Goal: Use online tool/utility

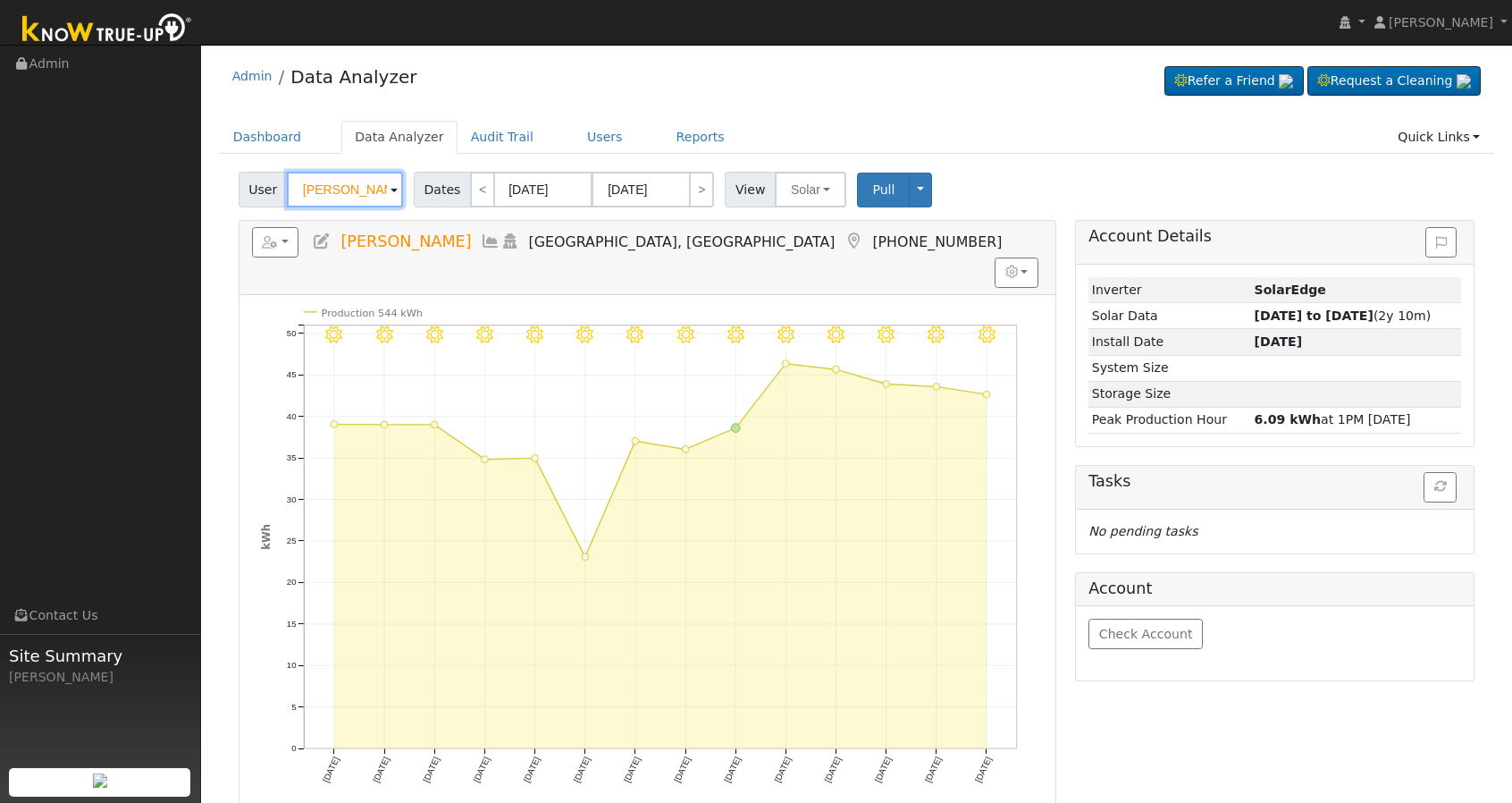
click at [325, 189] on input "[PERSON_NAME]" at bounding box center [345, 190] width 116 height 36
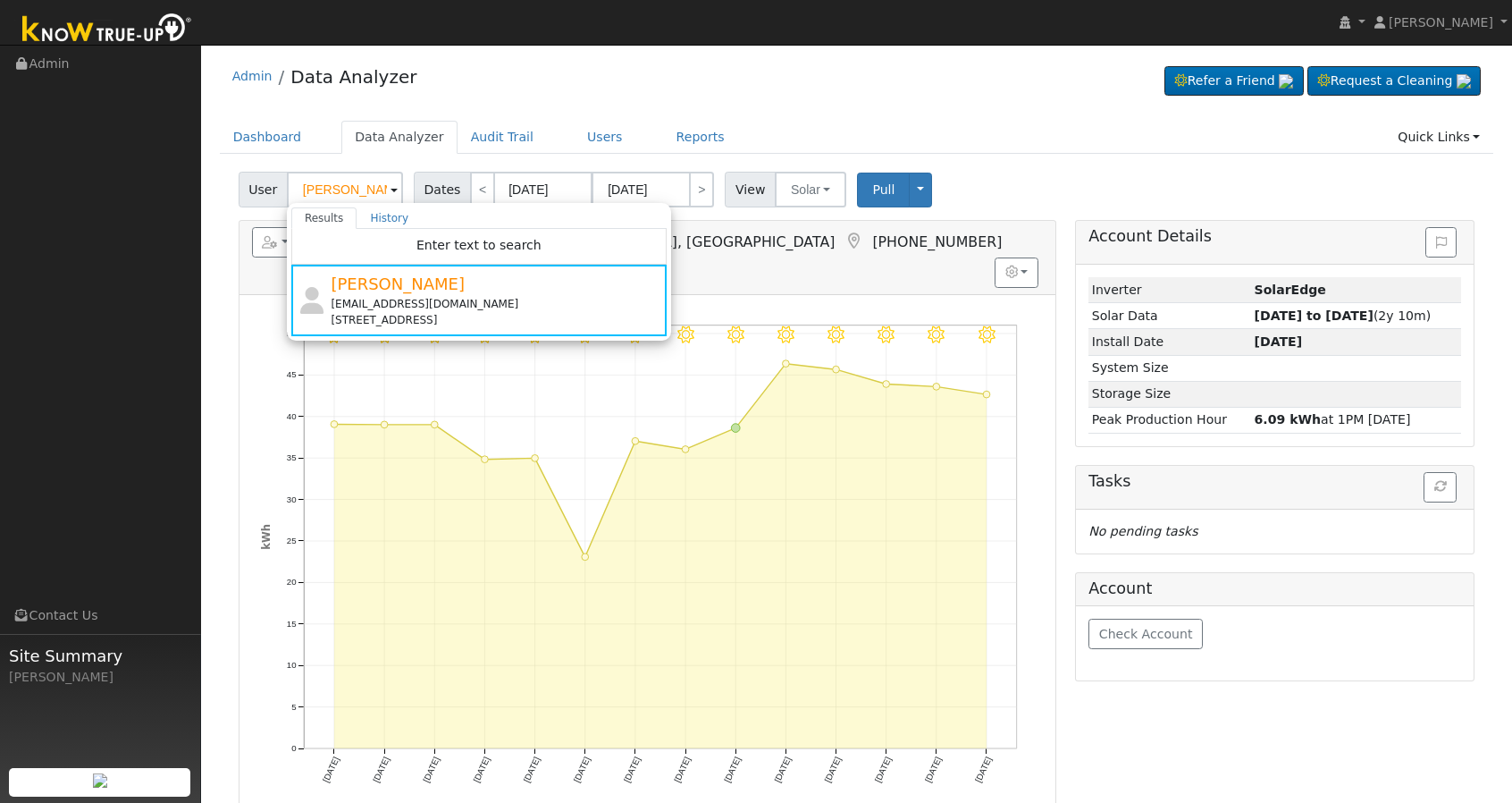
click at [391, 185] on span at bounding box center [394, 190] width 7 height 21
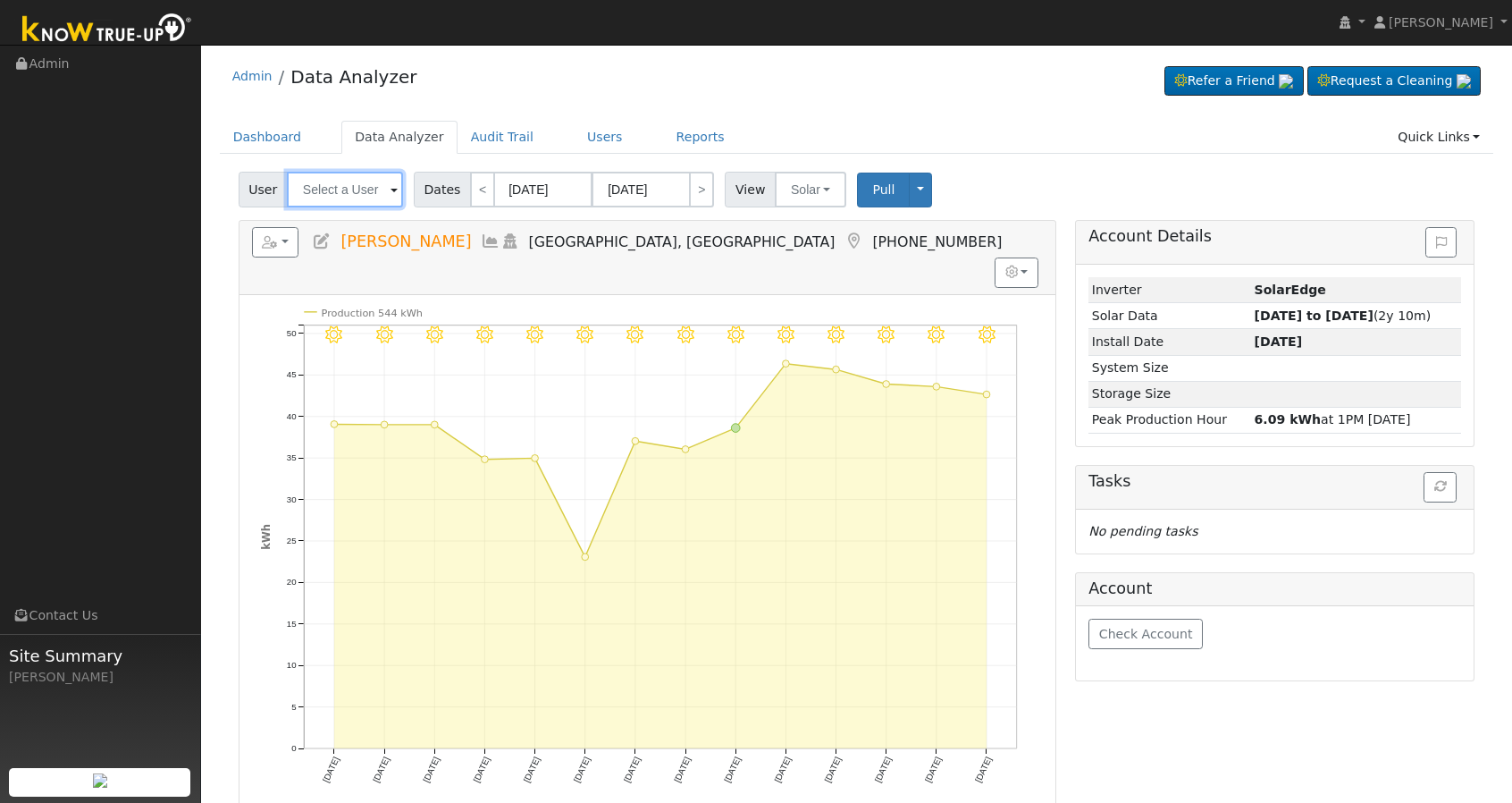
paste input "[PERSON_NAME] & [PERSON_NAME]"
type input "[PERSON_NAME] & [PERSON_NAME]"
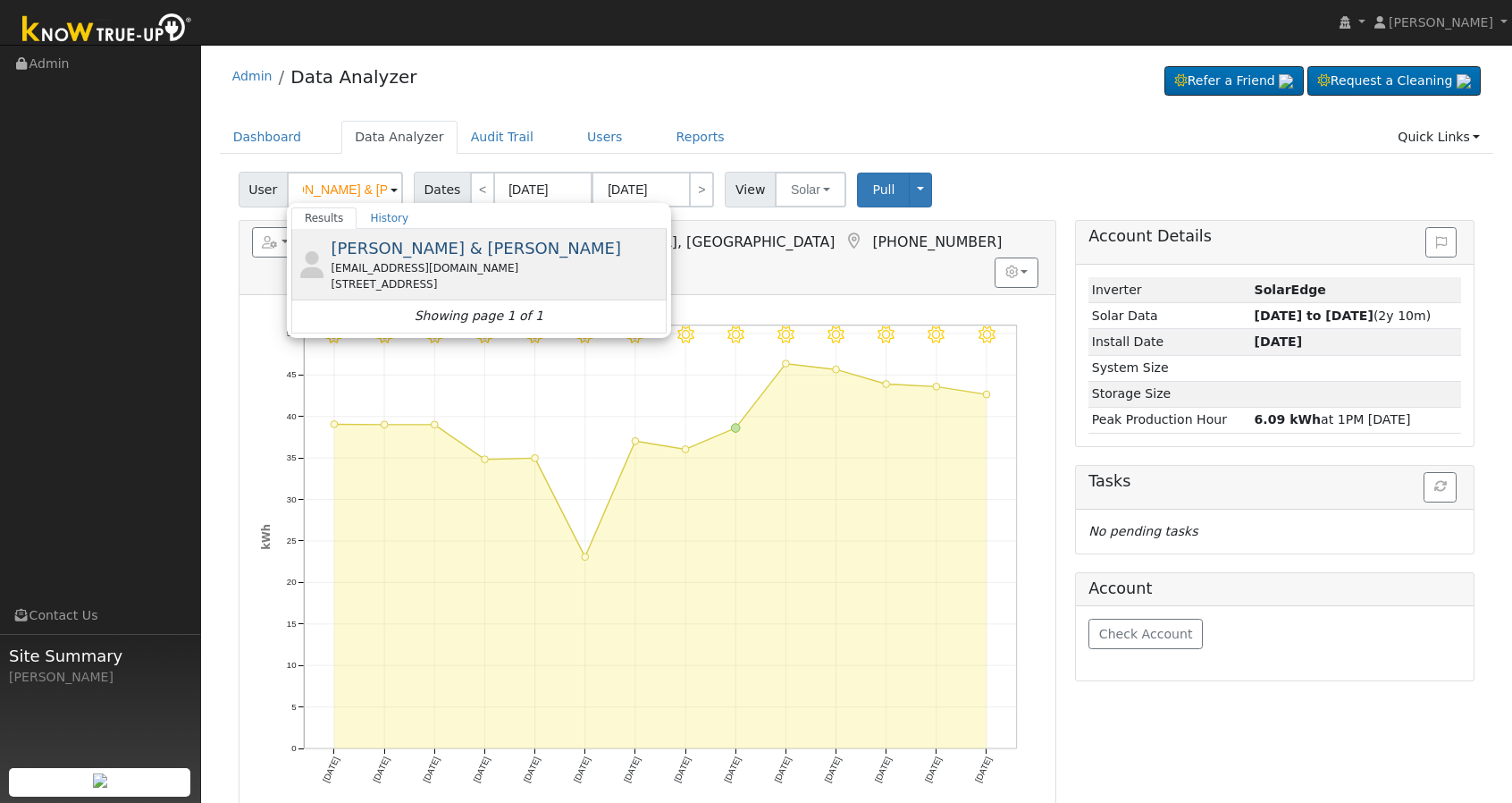
click at [382, 258] on div "[PERSON_NAME] & [PERSON_NAME] [EMAIL_ADDRESS][DOMAIN_NAME] [STREET_ADDRESS]" at bounding box center [496, 264] width 331 height 57
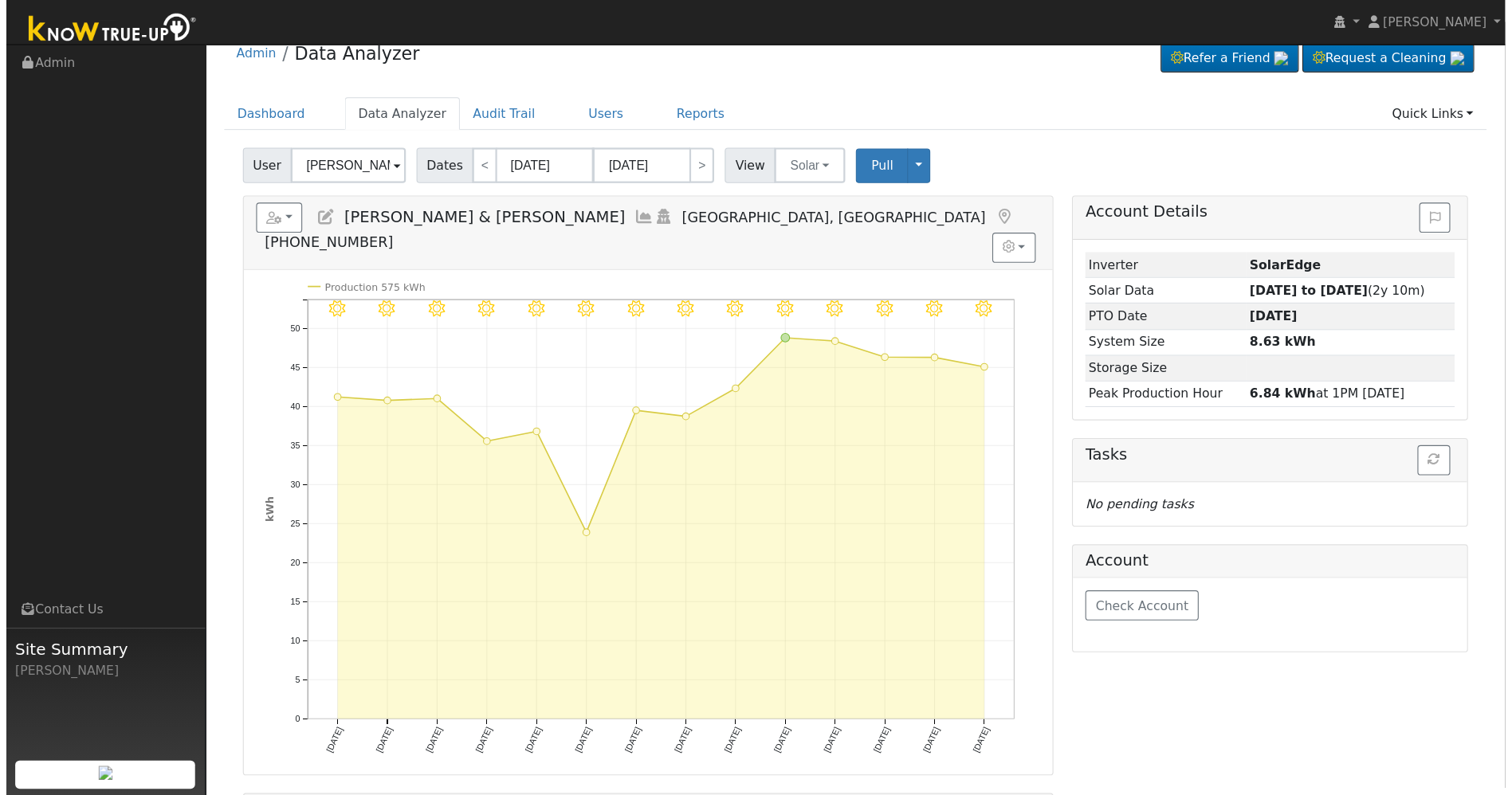
scroll to position [0, 0]
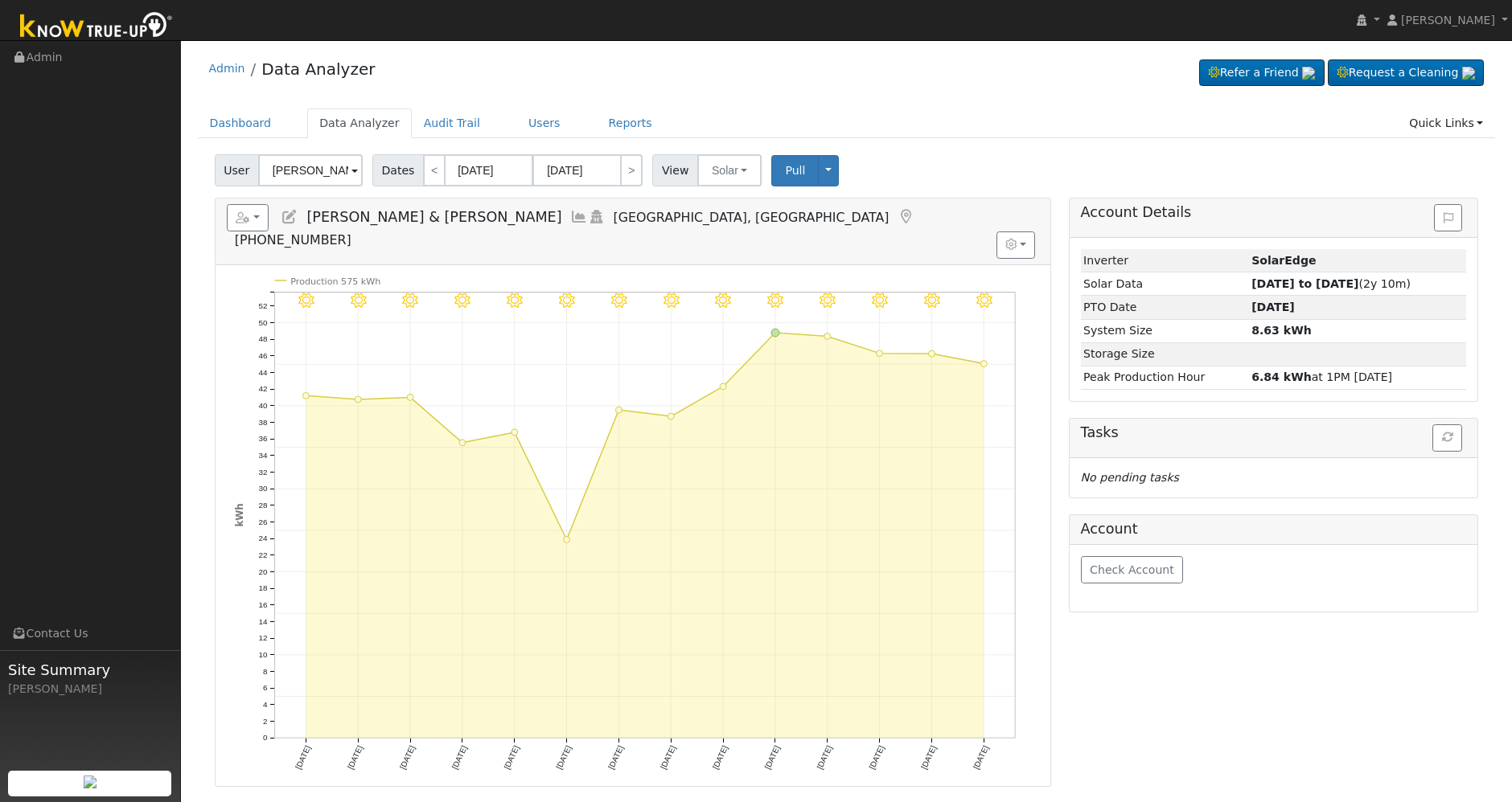
drag, startPoint x: 1357, startPoint y: 0, endPoint x: 671, endPoint y: 428, distance: 808.6
click at [671, 428] on line at bounding box center [671, 514] width 0 height 446
click at [571, 217] on icon at bounding box center [579, 217] width 18 height 15
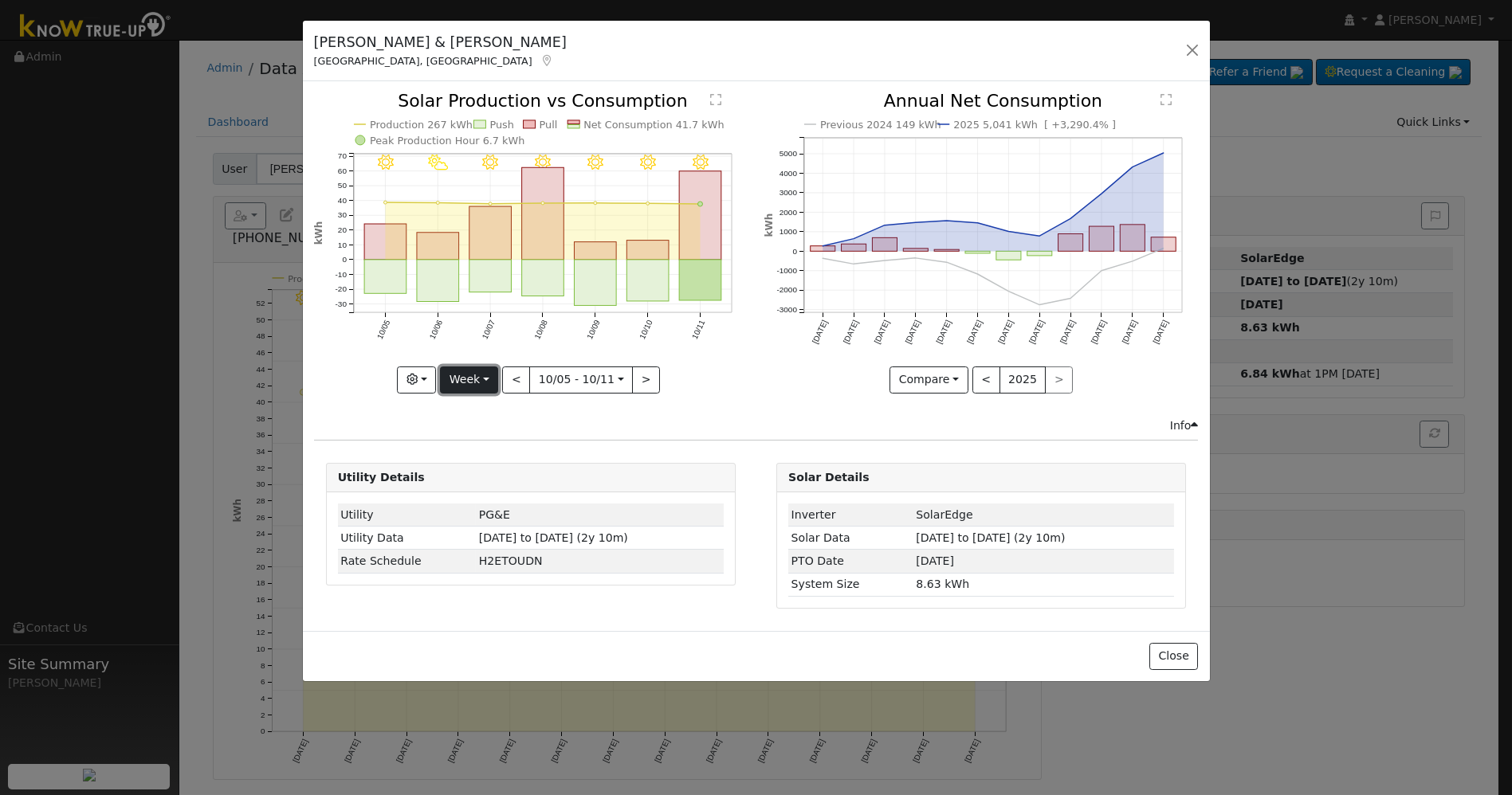
click at [489, 383] on button "Week" at bounding box center [468, 380] width 58 height 27
click at [490, 479] on link "Year" at bounding box center [496, 479] width 111 height 22
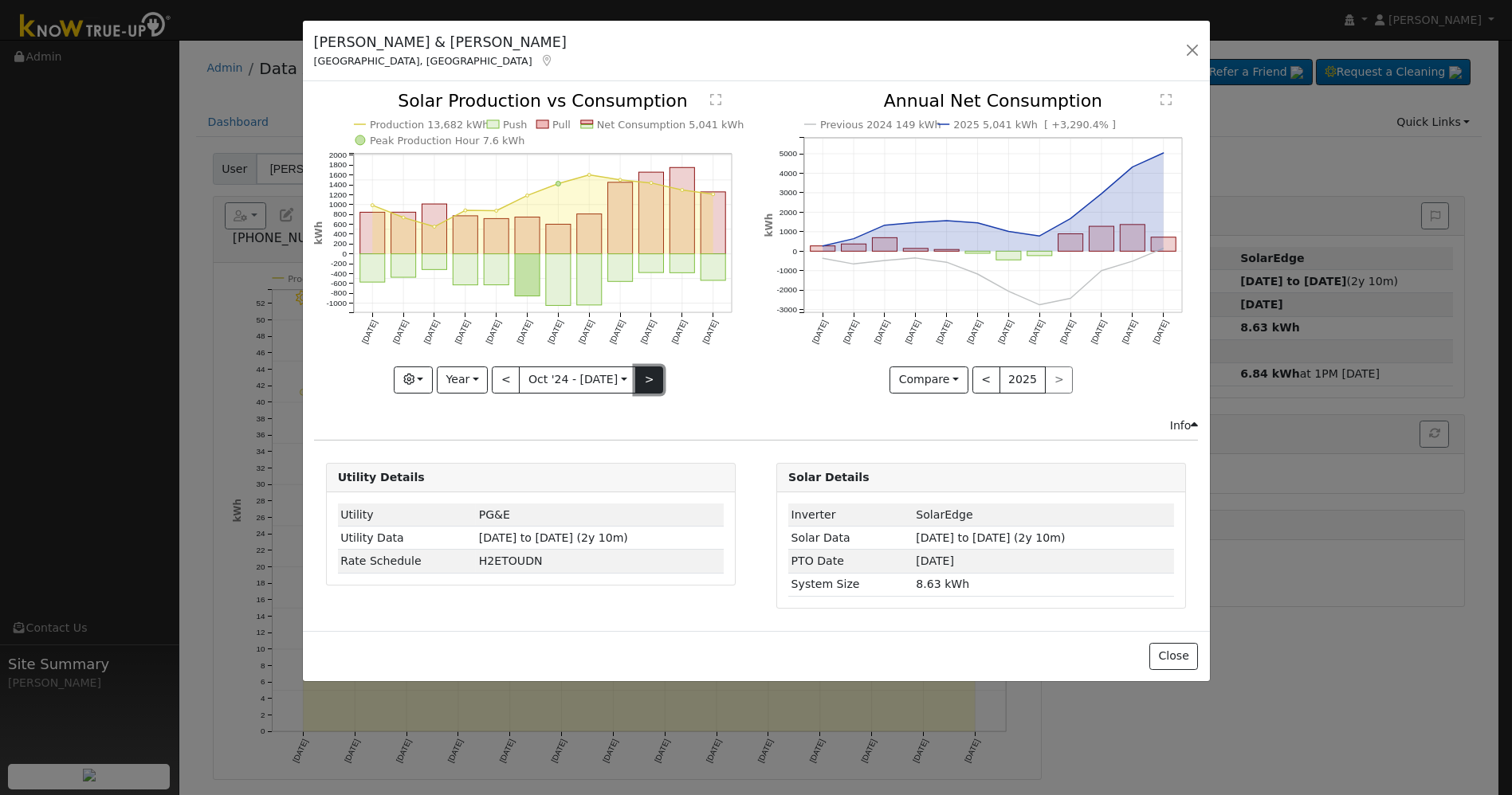
click at [645, 384] on button ">" at bounding box center [649, 380] width 28 height 27
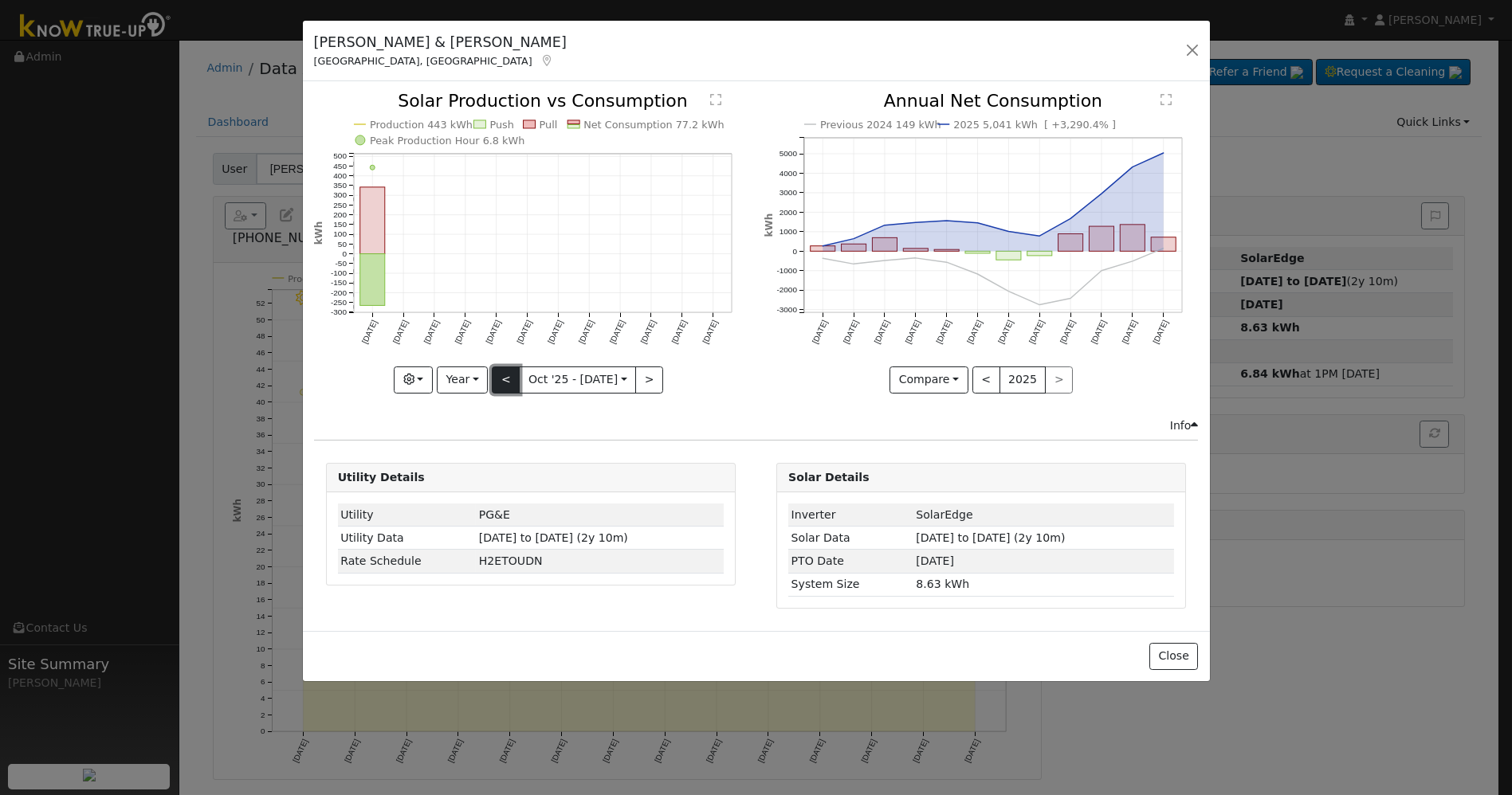
click at [511, 391] on button "<" at bounding box center [505, 380] width 28 height 27
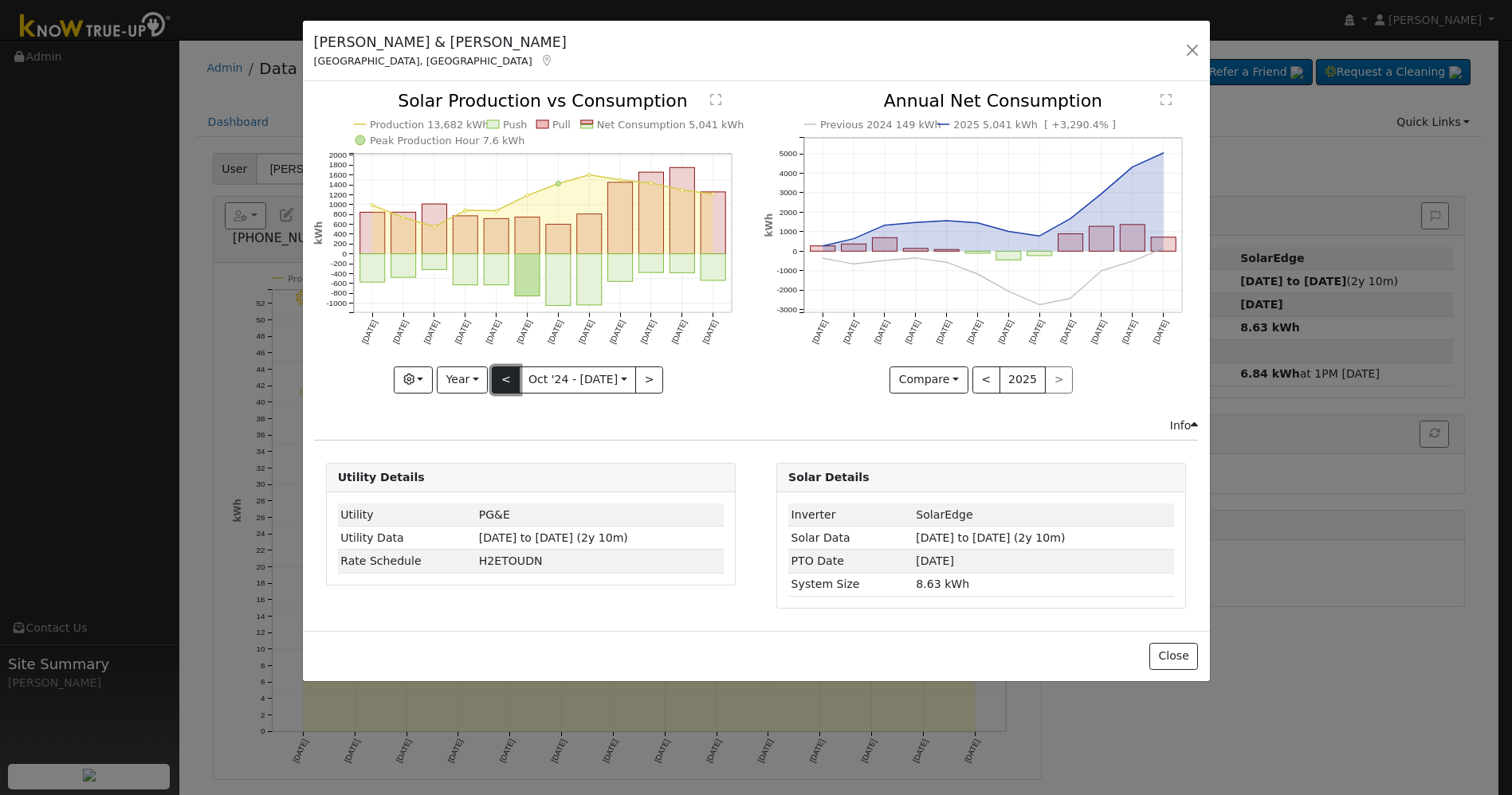
click at [510, 387] on button "<" at bounding box center [505, 380] width 28 height 27
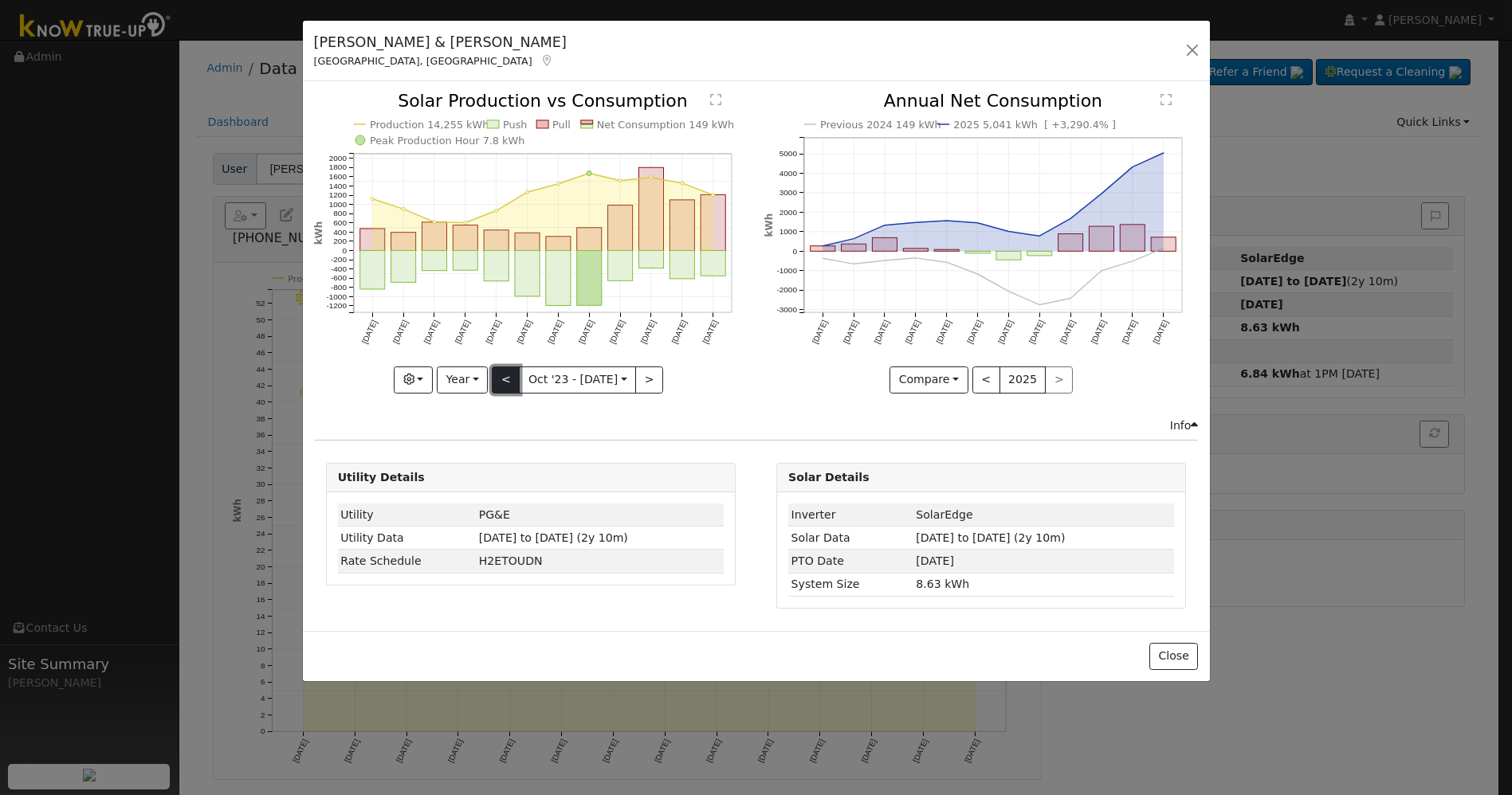
click at [514, 386] on button "<" at bounding box center [505, 380] width 28 height 27
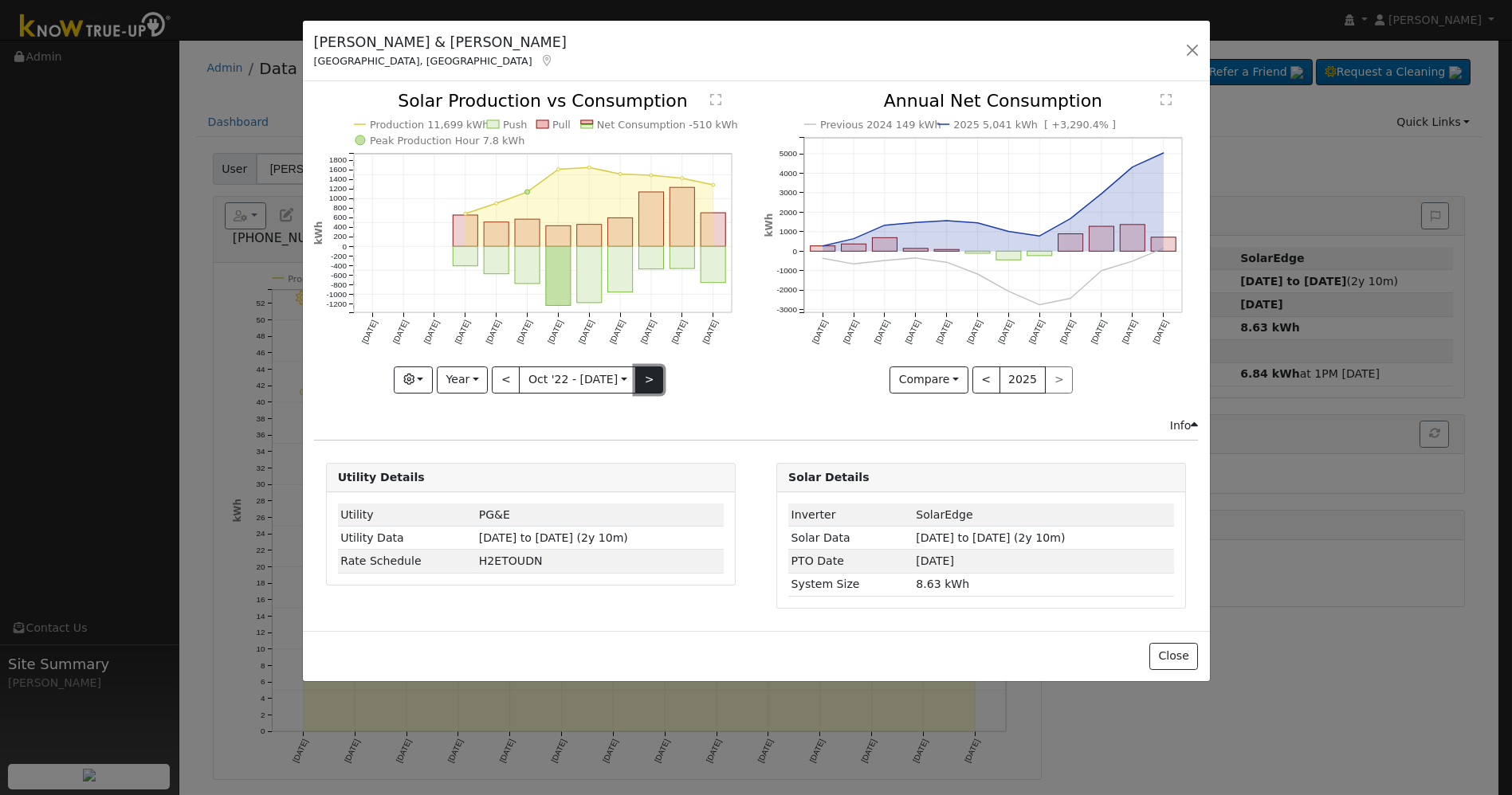
drag, startPoint x: 635, startPoint y: 381, endPoint x: 637, endPoint y: 391, distance: 10.2
click at [635, 383] on button ">" at bounding box center [649, 380] width 28 height 27
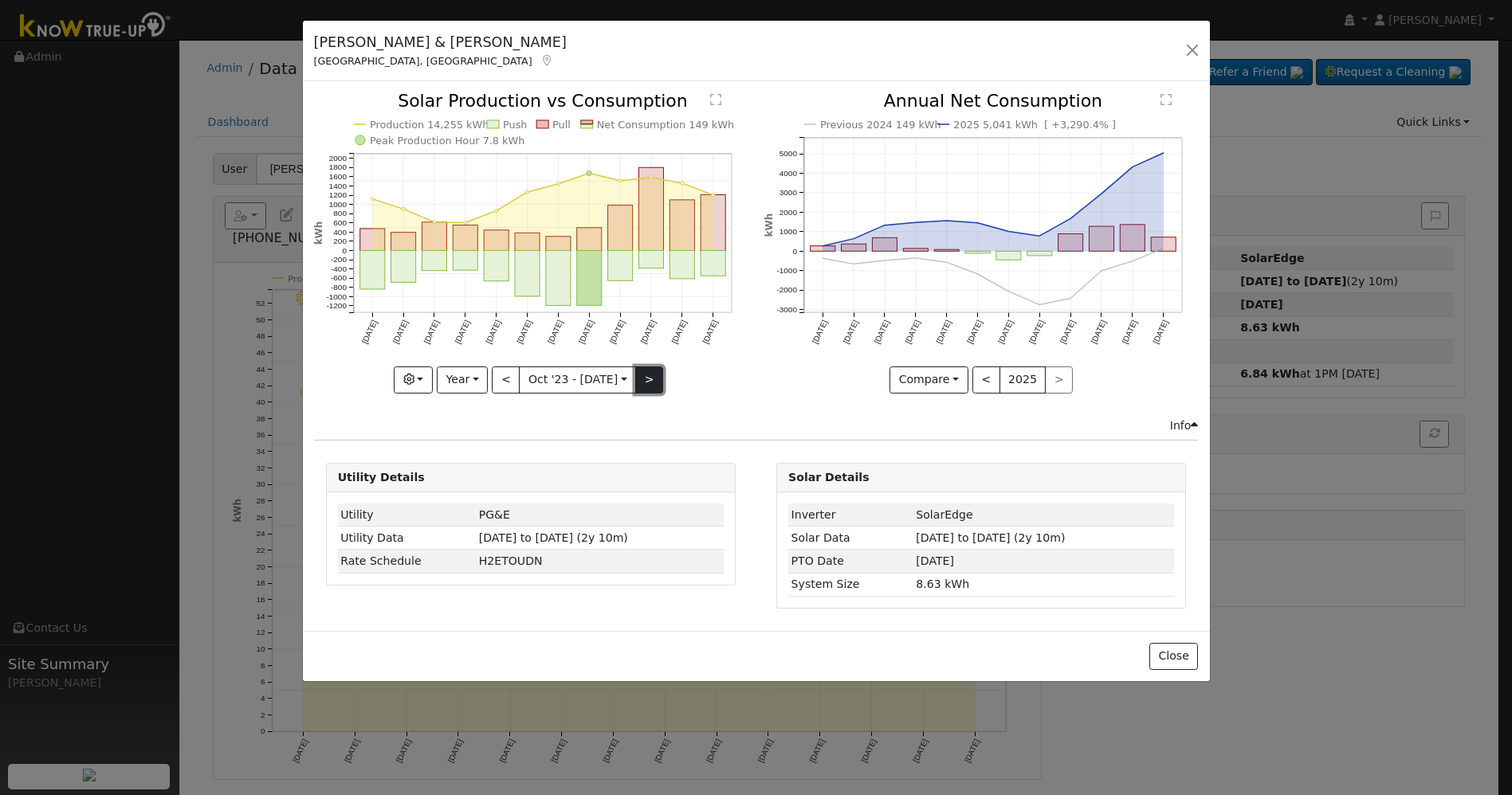
click at [637, 385] on button ">" at bounding box center [649, 380] width 28 height 27
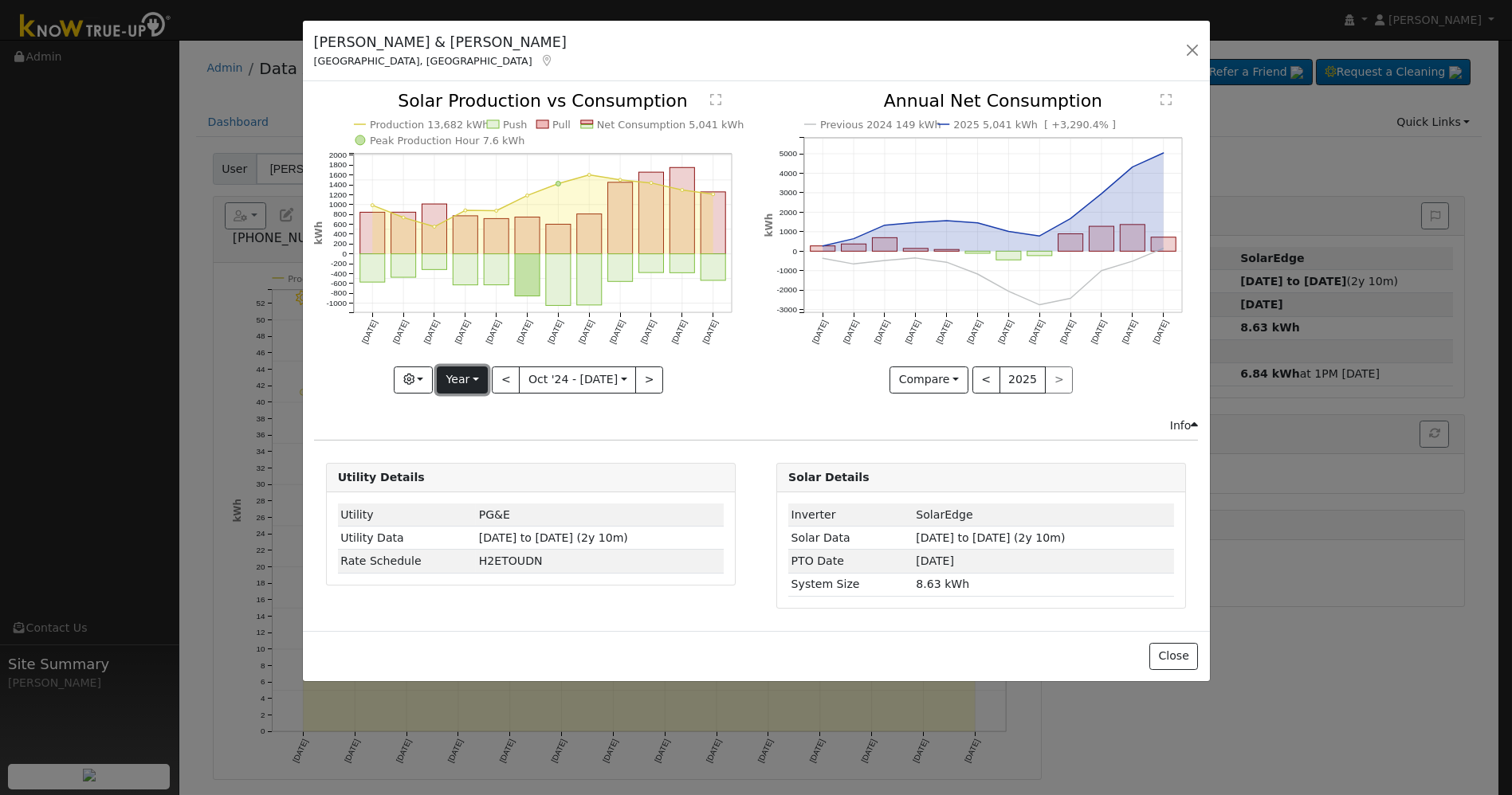
click at [482, 378] on button "Year" at bounding box center [462, 380] width 51 height 27
click at [510, 378] on button "<" at bounding box center [505, 380] width 28 height 27
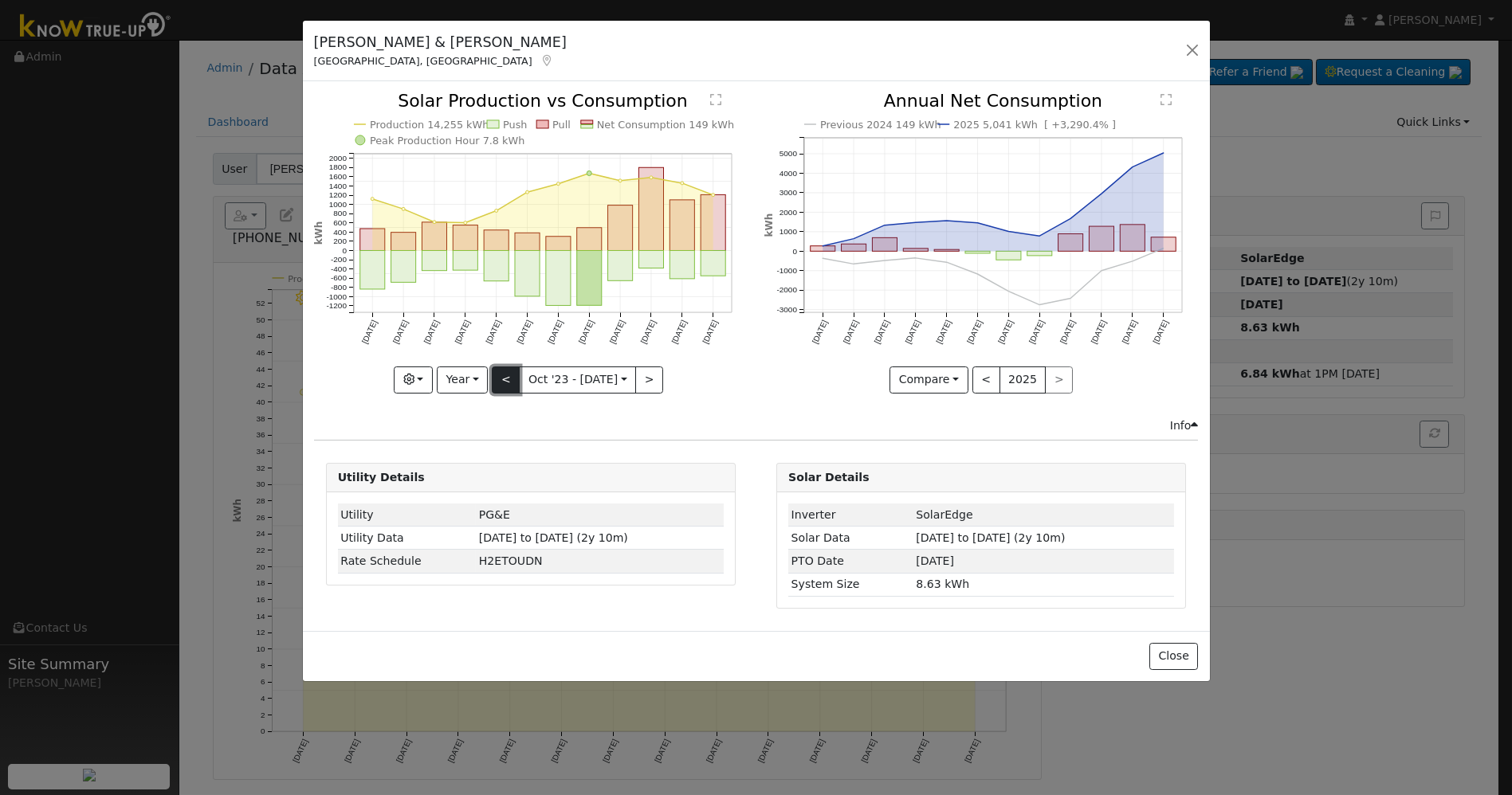
click at [510, 378] on button "<" at bounding box center [505, 380] width 28 height 27
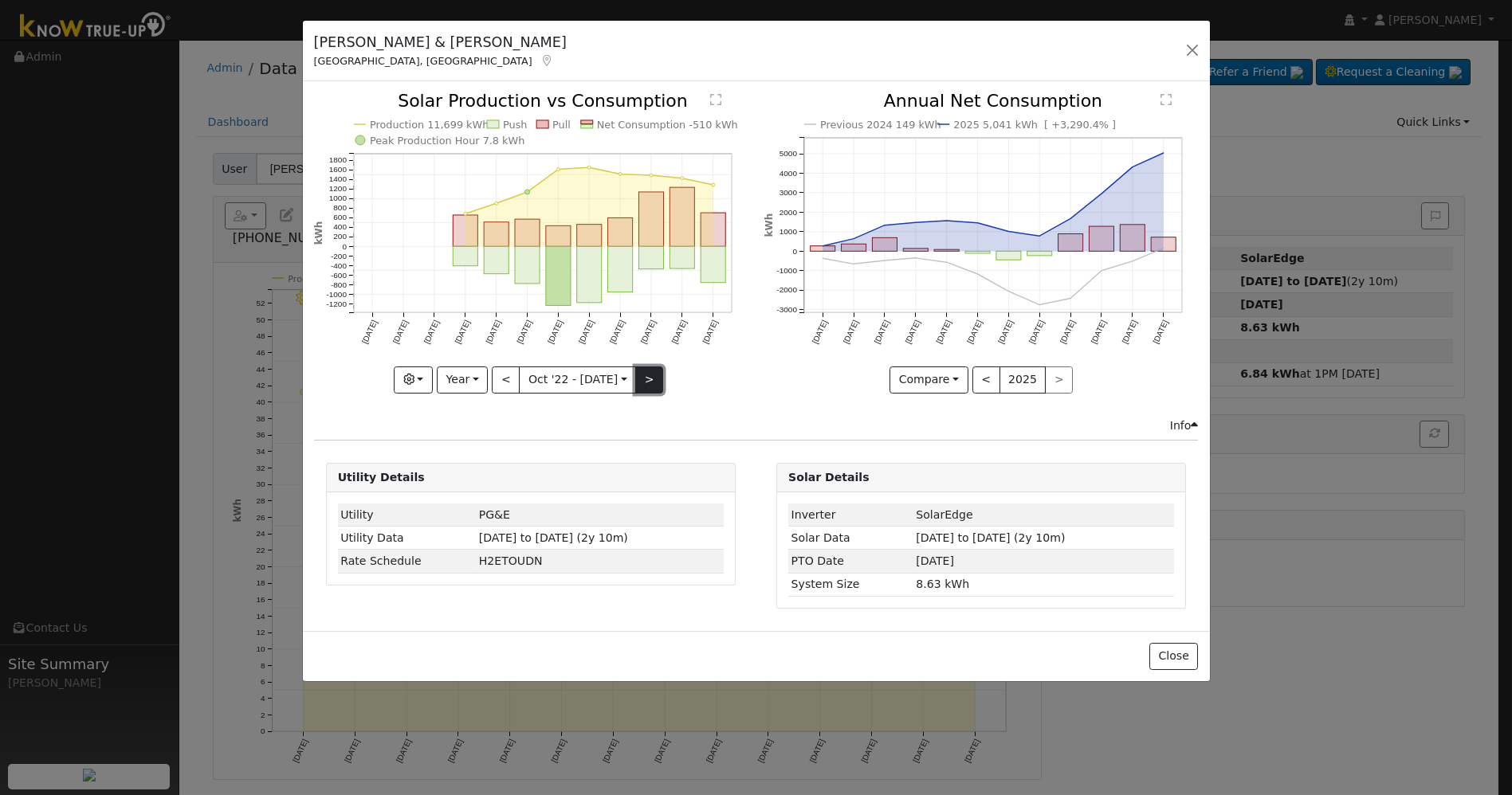
click at [655, 379] on button ">" at bounding box center [649, 380] width 28 height 27
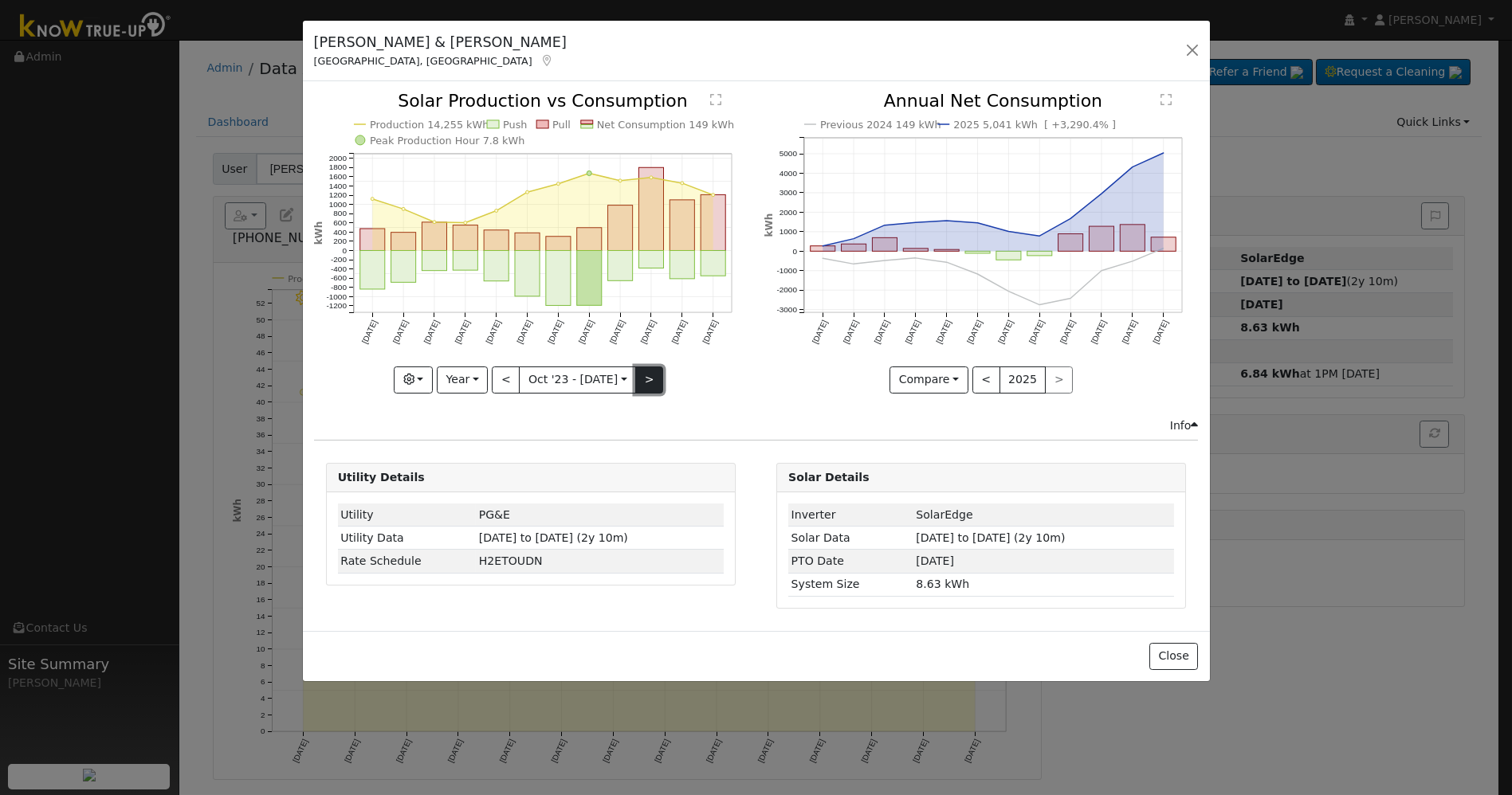
click at [637, 367] on button ">" at bounding box center [649, 380] width 28 height 27
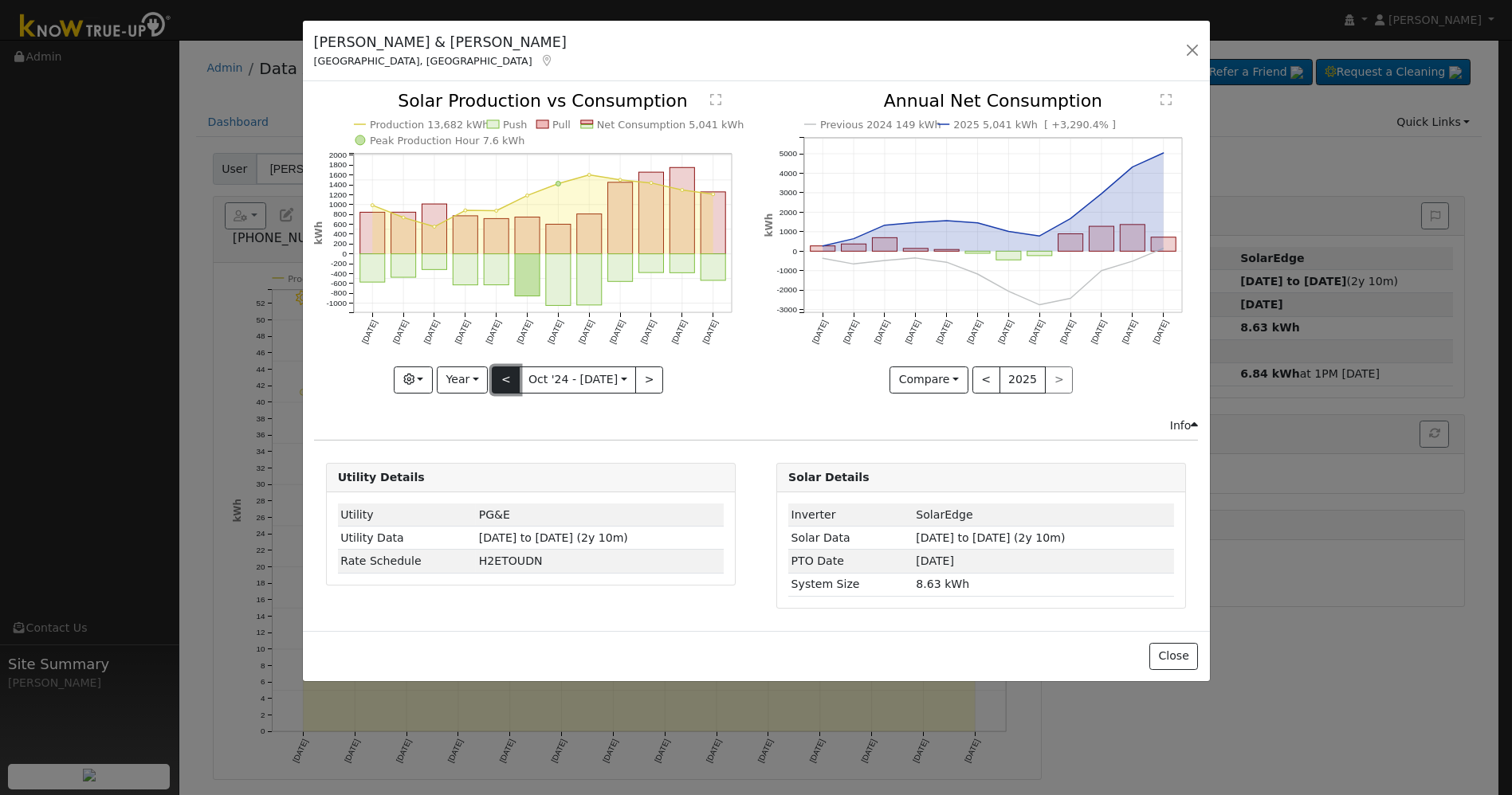
click at [510, 381] on button "<" at bounding box center [505, 380] width 28 height 27
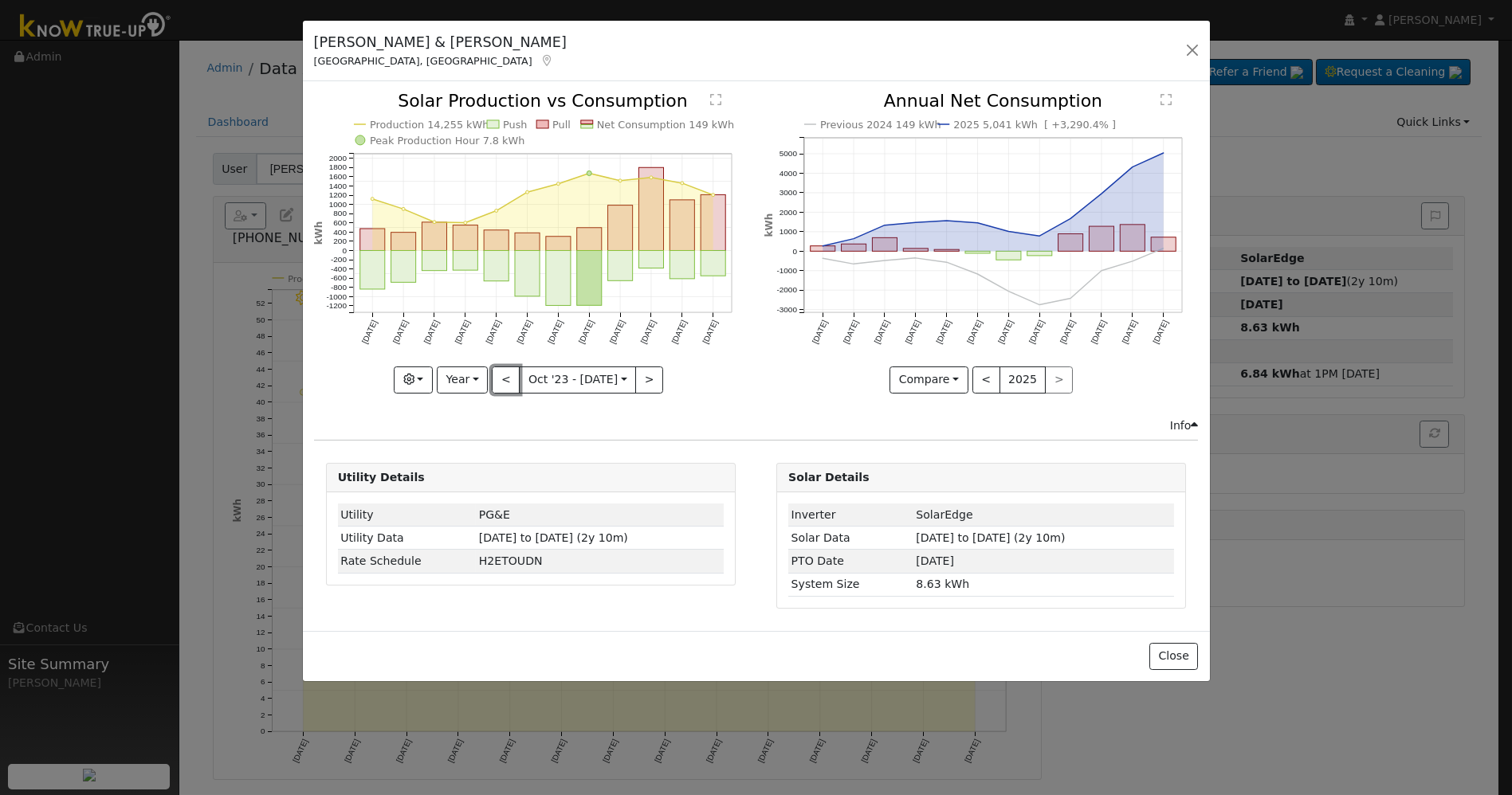
click at [509, 381] on button "<" at bounding box center [505, 380] width 28 height 27
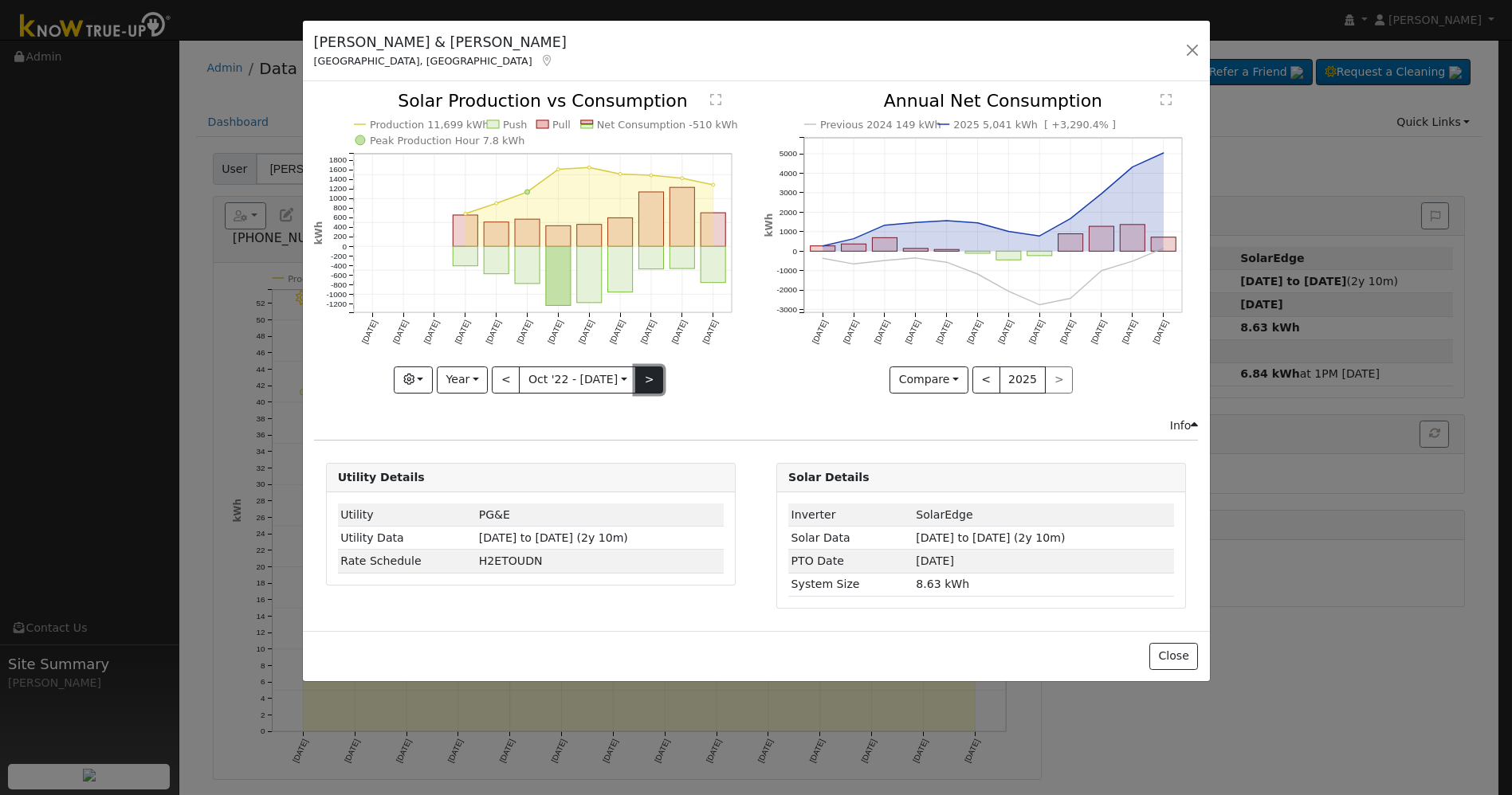
click at [653, 383] on button ">" at bounding box center [649, 380] width 28 height 27
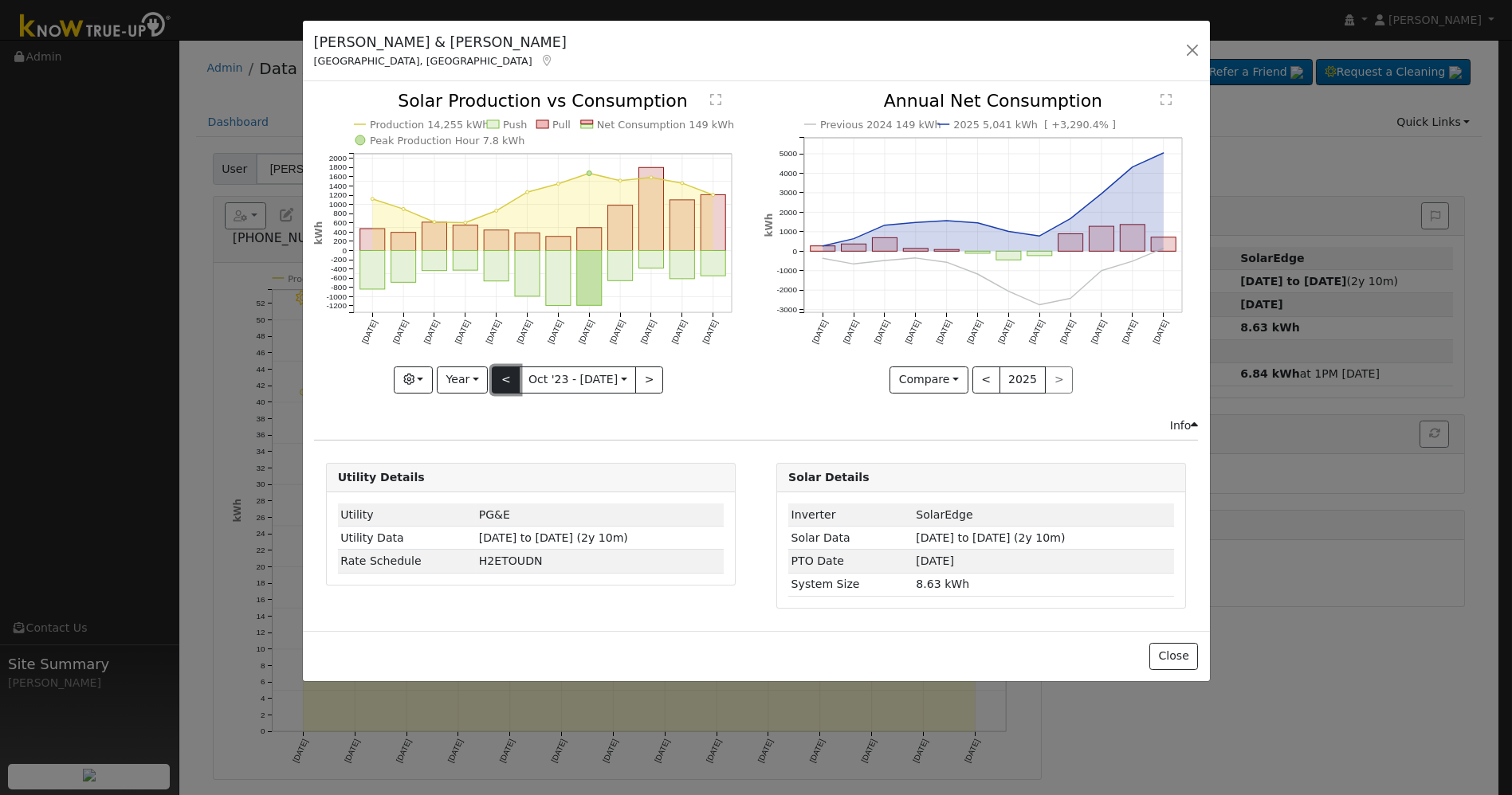
click at [510, 370] on button "<" at bounding box center [505, 380] width 28 height 27
type input "[DATE]"
